Goal: Information Seeking & Learning: Learn about a topic

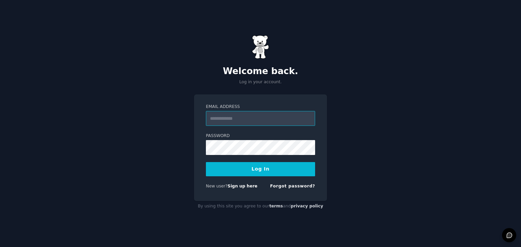
click at [277, 121] on input "Email Address" at bounding box center [260, 118] width 109 height 15
type input "**********"
click at [206, 162] on button "Log In" at bounding box center [260, 169] width 109 height 14
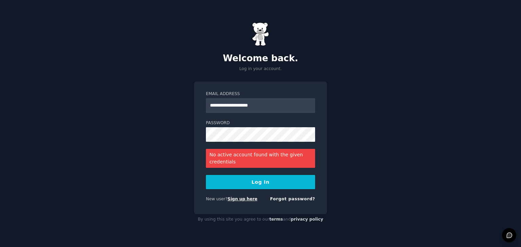
click at [232, 200] on link "Sign up here" at bounding box center [242, 199] width 30 height 5
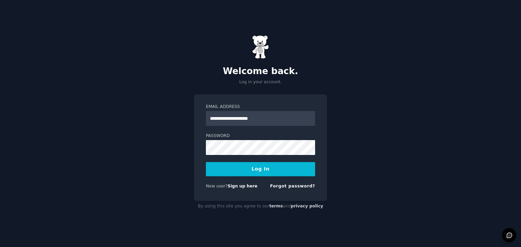
type input "**********"
click at [360, 108] on div "**********" at bounding box center [260, 123] width 521 height 247
click at [256, 165] on button "Log In" at bounding box center [260, 169] width 109 height 14
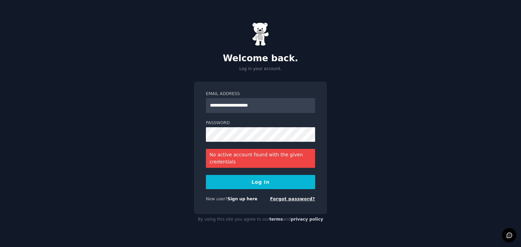
click at [296, 201] on link "Forgot password?" at bounding box center [292, 199] width 45 height 5
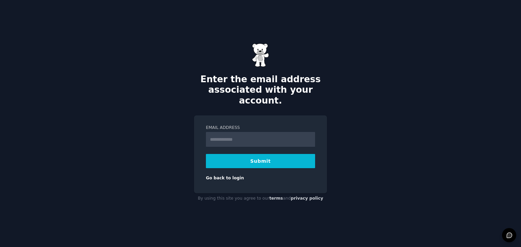
click at [247, 133] on input "Email Address" at bounding box center [260, 139] width 109 height 15
type input "**********"
click at [255, 158] on button "Submit" at bounding box center [260, 161] width 109 height 14
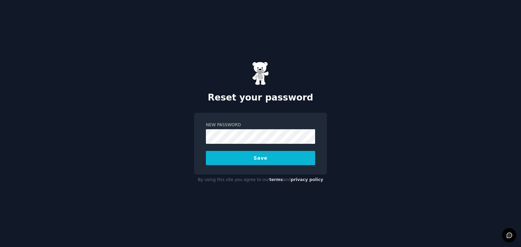
click at [250, 155] on button "Save" at bounding box center [260, 158] width 109 height 14
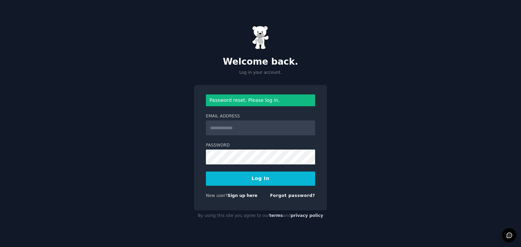
type input "*"
type input "**********"
click at [259, 167] on form "**********" at bounding box center [260, 148] width 109 height 107
click at [276, 173] on button "Log In" at bounding box center [260, 179] width 109 height 14
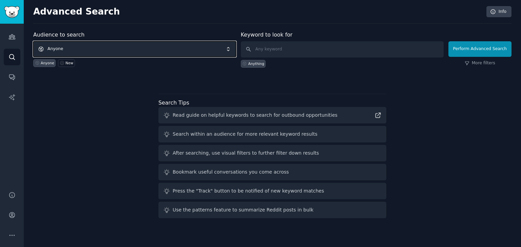
click at [75, 52] on span "Anyone" at bounding box center [134, 49] width 203 height 16
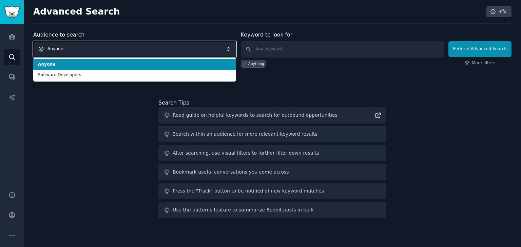
click at [75, 52] on span "Anyone" at bounding box center [134, 49] width 203 height 16
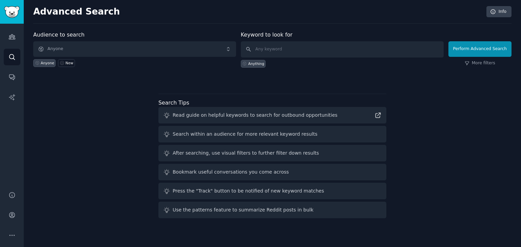
click at [305, 40] on div "Keyword to look for Anything" at bounding box center [342, 49] width 203 height 37
click at [308, 49] on input "text" at bounding box center [342, 49] width 203 height 16
click at [471, 48] on button "Perform Advanced Search" at bounding box center [479, 49] width 63 height 16
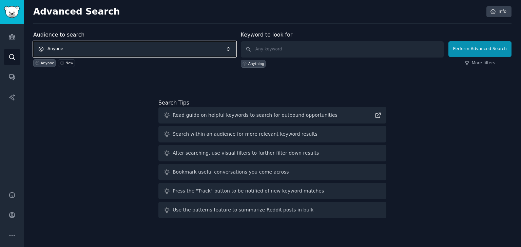
click at [95, 45] on span "Anyone" at bounding box center [134, 49] width 203 height 16
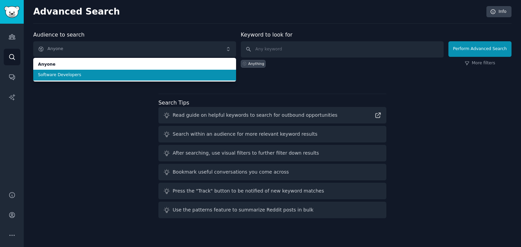
click at [84, 78] on span "Software Developers" at bounding box center [134, 75] width 193 height 6
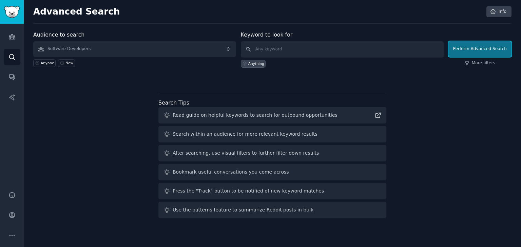
click at [492, 49] on button "Perform Advanced Search" at bounding box center [479, 49] width 63 height 16
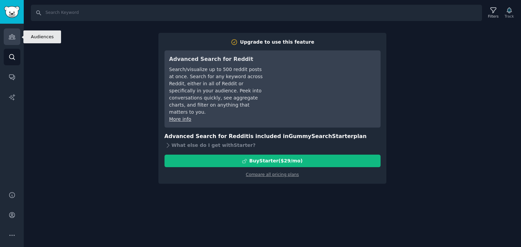
click at [14, 31] on link "Audiences" at bounding box center [12, 36] width 17 height 17
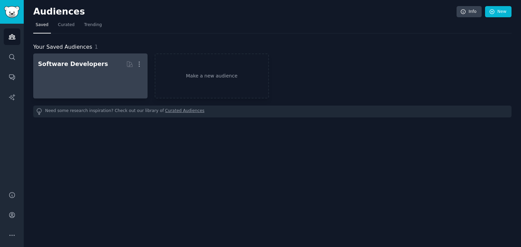
click at [90, 75] on div at bounding box center [90, 82] width 105 height 24
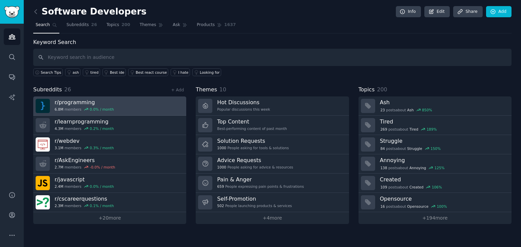
click at [111, 114] on link "r/ programming 6.8M members 0.0 % / month" at bounding box center [109, 106] width 153 height 19
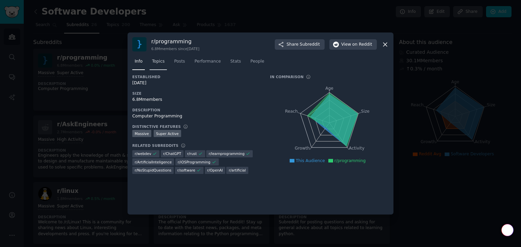
click at [159, 61] on span "Topics" at bounding box center [158, 62] width 13 height 6
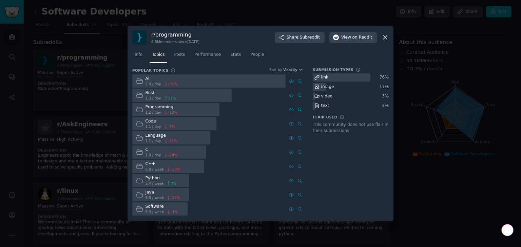
click at [183, 83] on div at bounding box center [208, 81] width 153 height 13
click at [160, 78] on div "Ai" at bounding box center [161, 79] width 32 height 6
click at [146, 78] on div "Ai" at bounding box center [161, 79] width 32 height 6
click at [338, 76] on div at bounding box center [341, 78] width 58 height 8
click at [279, 49] on div "Info Topics Posts Performance Stats People" at bounding box center [260, 56] width 256 height 23
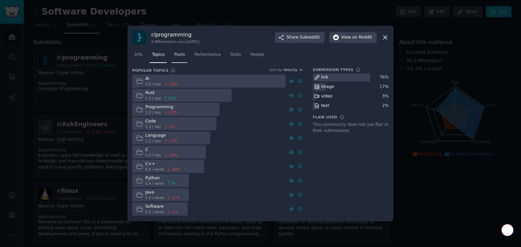
click at [184, 54] on link "Posts" at bounding box center [179, 56] width 16 height 14
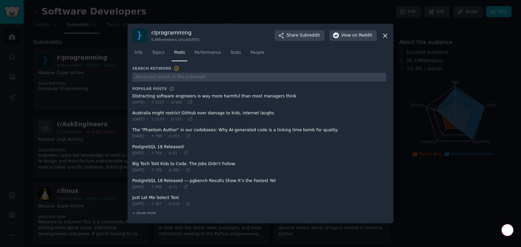
click at [446, 225] on div at bounding box center [260, 123] width 521 height 247
